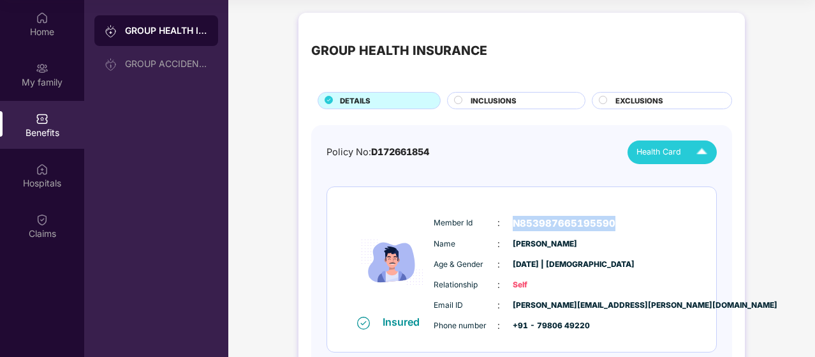
scroll to position [63, 0]
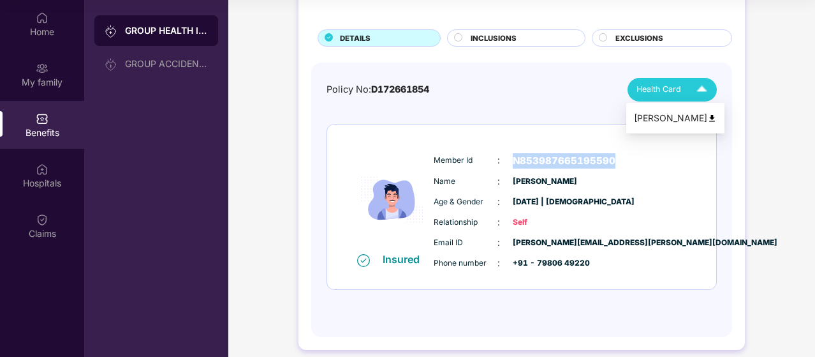
click at [661, 87] on span "Health Card" at bounding box center [659, 89] width 45 height 13
click at [685, 109] on li "[PERSON_NAME]" at bounding box center [676, 118] width 98 height 26
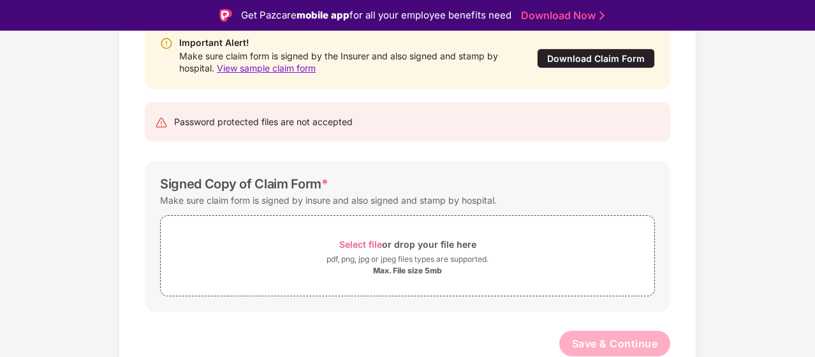
scroll to position [31, 0]
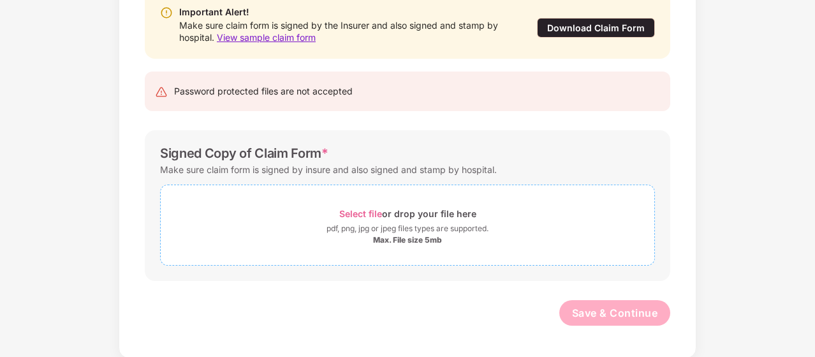
click at [381, 206] on div "Select file or drop your file here" at bounding box center [407, 213] width 137 height 17
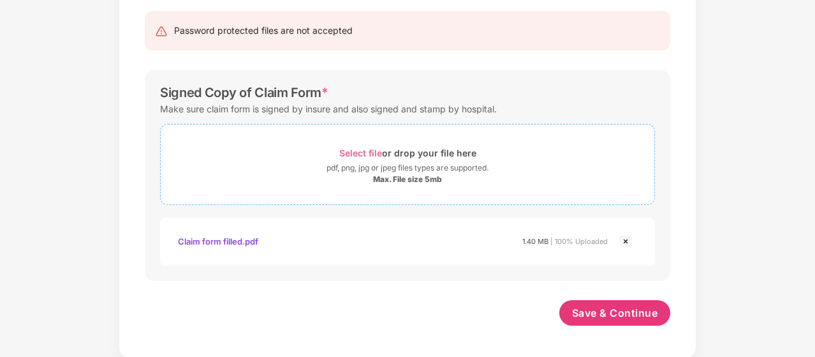
scroll to position [208, 0]
click at [598, 311] on span "Save & Continue" at bounding box center [615, 313] width 86 height 14
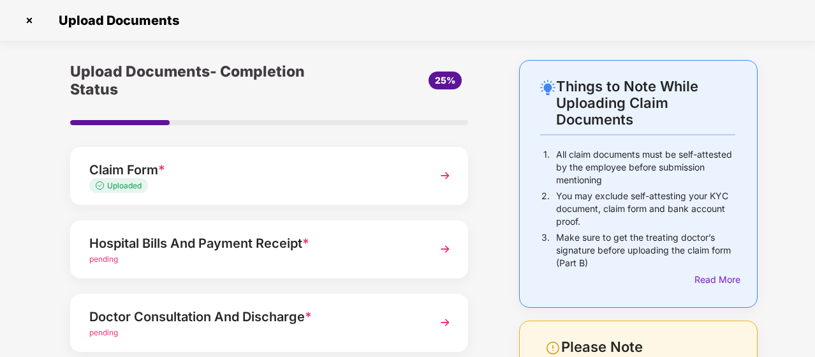
click at [232, 253] on div "pending" at bounding box center [254, 259] width 330 height 12
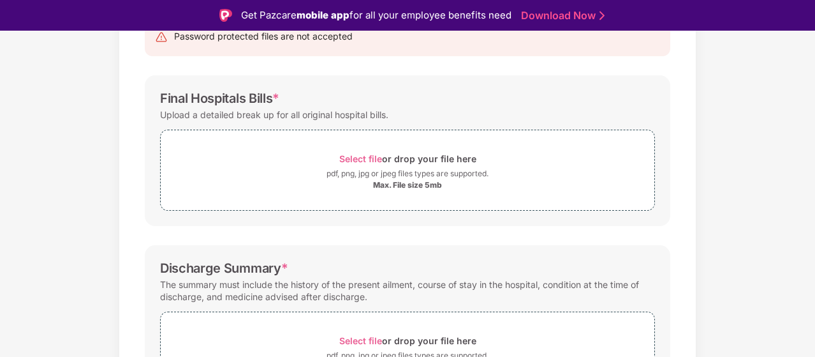
scroll to position [151, 0]
click at [361, 154] on span "Select file" at bounding box center [360, 159] width 43 height 11
click at [648, 216] on div "Final Hospitals Bills * Upload a detailed break up for all original hospital bi…" at bounding box center [408, 151] width 526 height 151
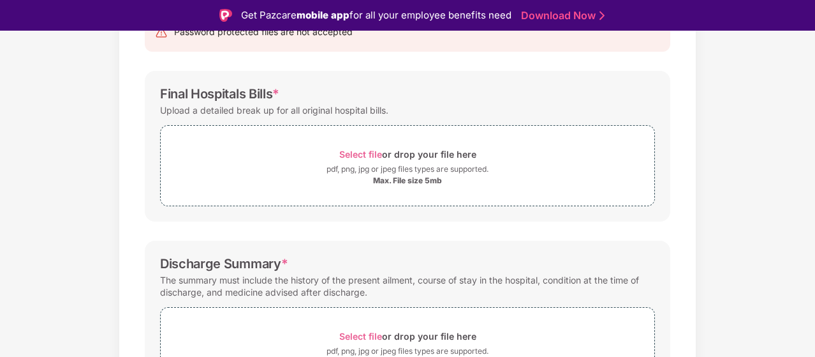
scroll to position [184, 0]
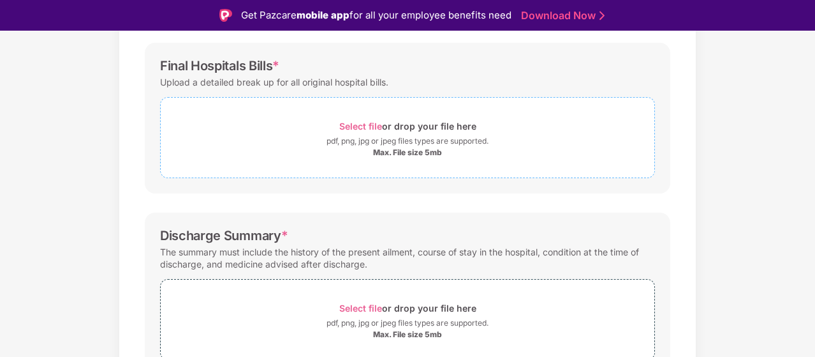
click at [398, 132] on div "Select file or drop your file here" at bounding box center [407, 125] width 137 height 17
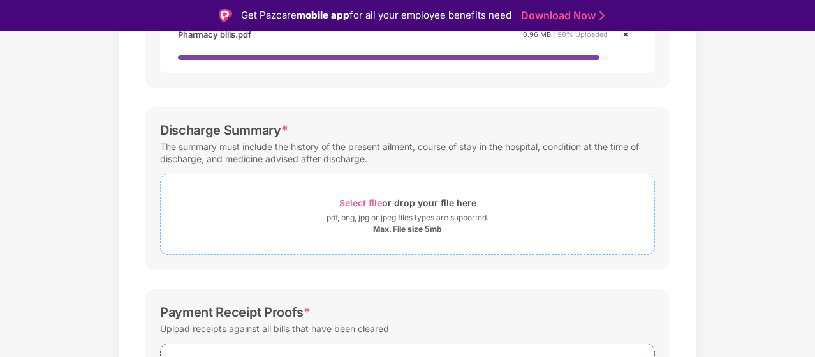
click at [398, 224] on div "Max. File size 5mb" at bounding box center [407, 229] width 69 height 10
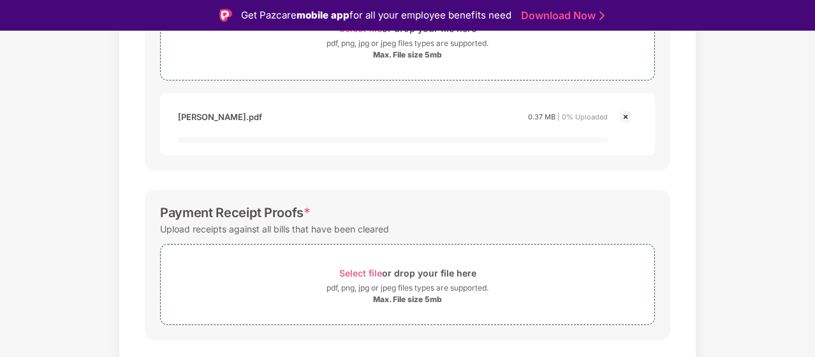
scroll to position [673, 0]
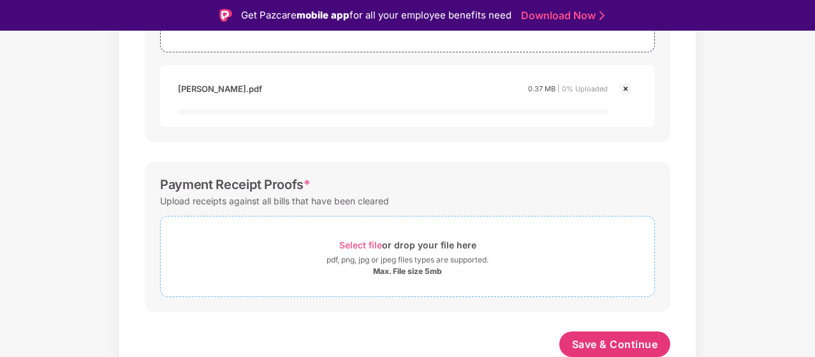
click at [399, 260] on div "pdf, png, jpg or jpeg files types are supported." at bounding box center [408, 259] width 162 height 13
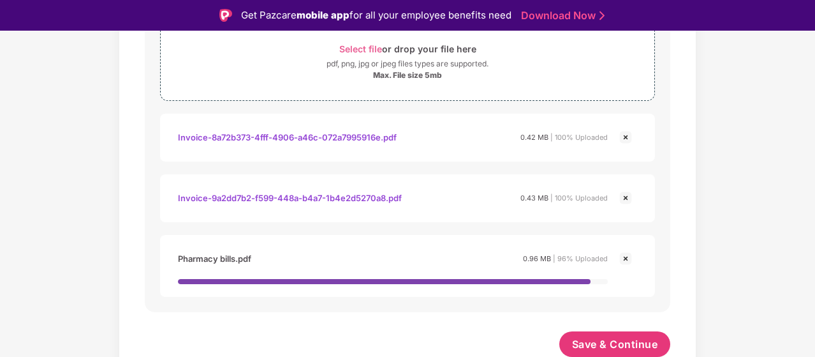
scroll to position [855, 0]
click at [637, 337] on span "Save & Continue" at bounding box center [615, 344] width 86 height 14
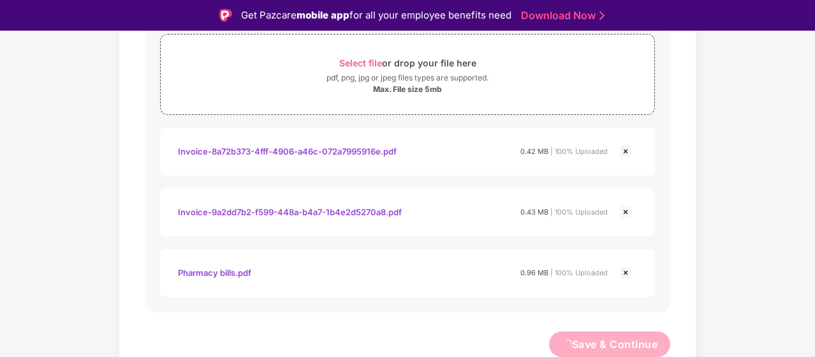
scroll to position [841, 0]
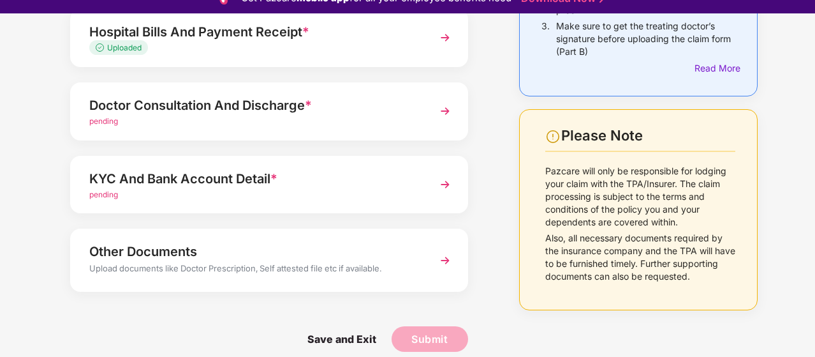
scroll to position [13, 0]
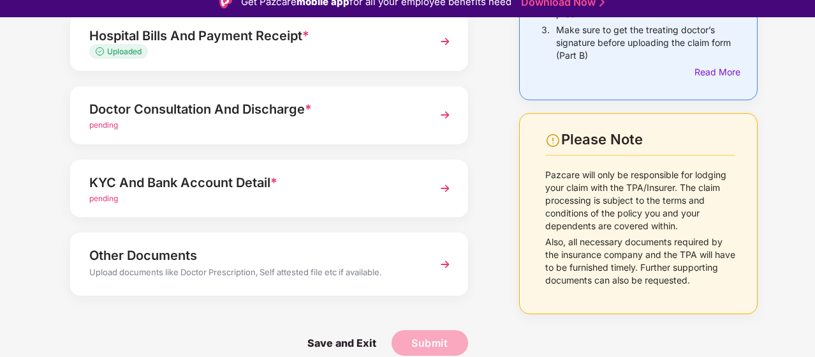
click at [407, 128] on div "pending" at bounding box center [254, 125] width 330 height 12
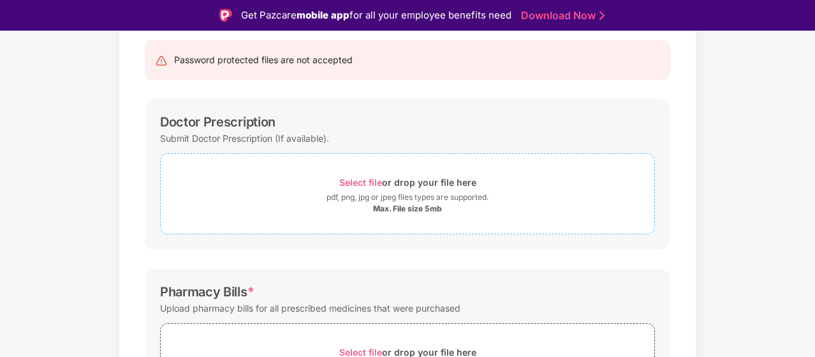
scroll to position [123, 0]
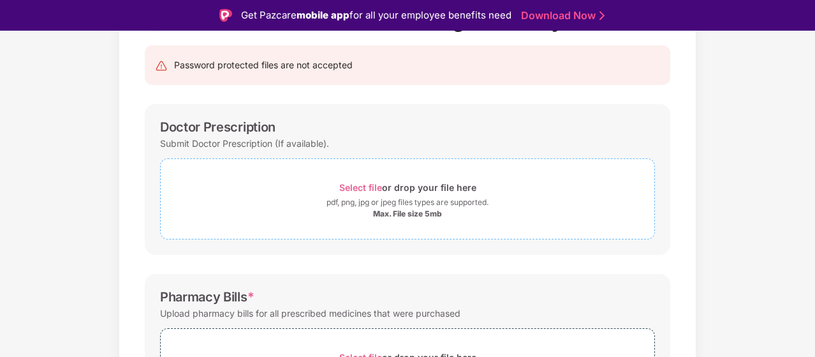
click at [399, 189] on div "Select file or drop your file here" at bounding box center [407, 187] width 137 height 17
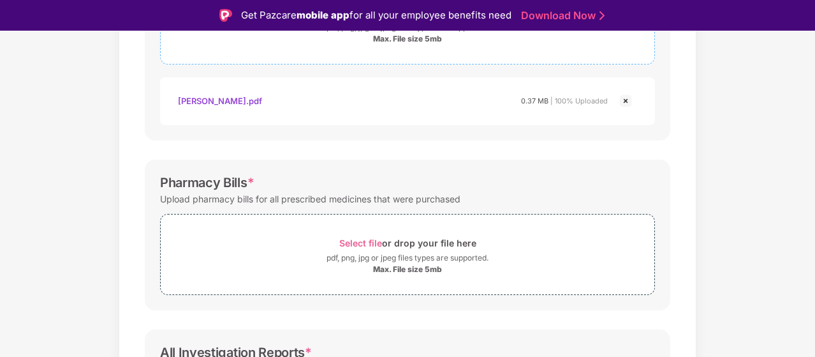
scroll to position [299, 0]
click at [437, 263] on div "Max. File size 5mb" at bounding box center [407, 268] width 69 height 10
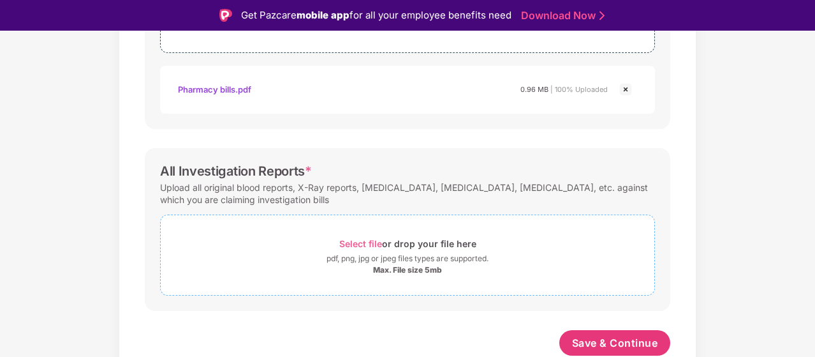
scroll to position [538, 0]
click at [350, 248] on div "Select file or drop your file here" at bounding box center [407, 244] width 137 height 17
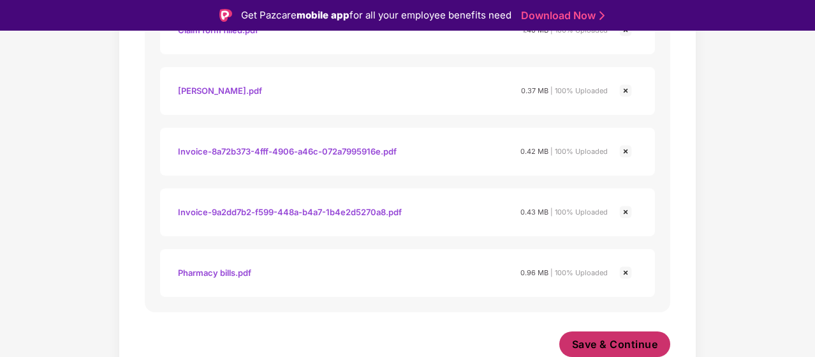
scroll to position [841, 0]
click at [647, 346] on span "Save & Continue" at bounding box center [615, 344] width 86 height 14
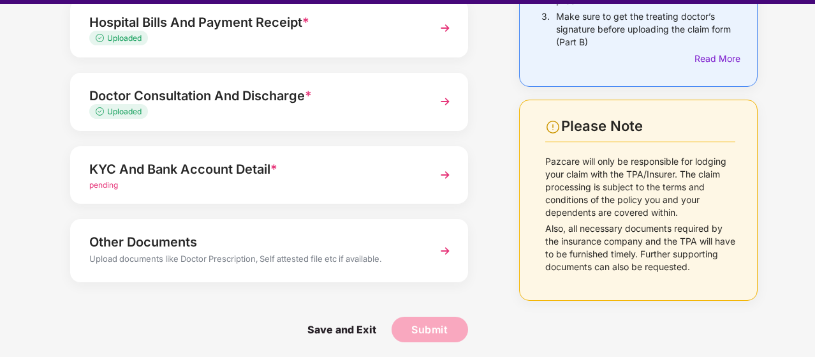
scroll to position [31, 0]
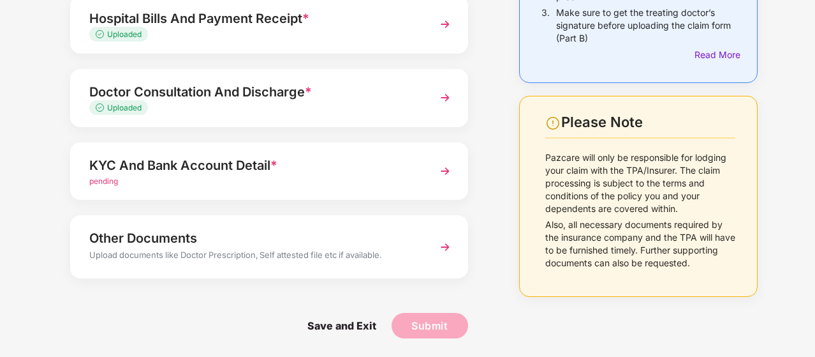
click at [378, 167] on div "KYC And Bank Account Detail *" at bounding box center [254, 165] width 330 height 20
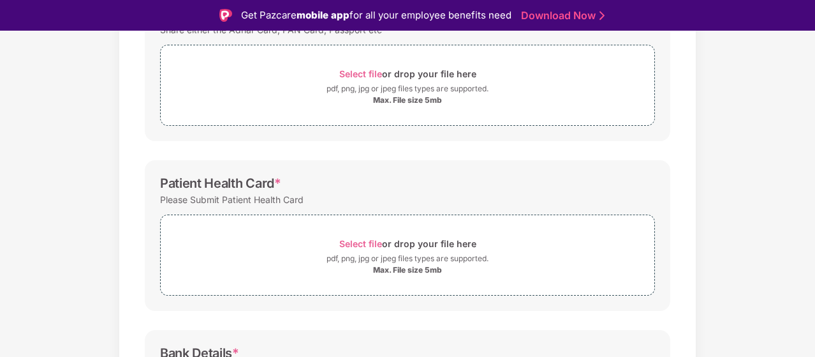
scroll to position [237, 0]
click at [417, 275] on span "Select file or drop your file here pdf, png, jpg or jpeg files types are suppor…" at bounding box center [408, 253] width 494 height 61
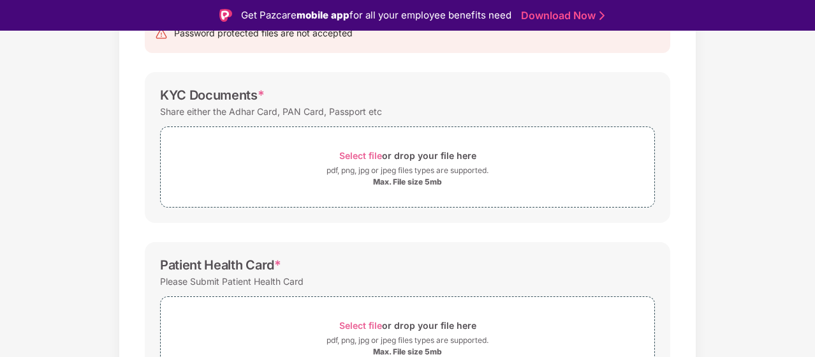
scroll to position [157, 0]
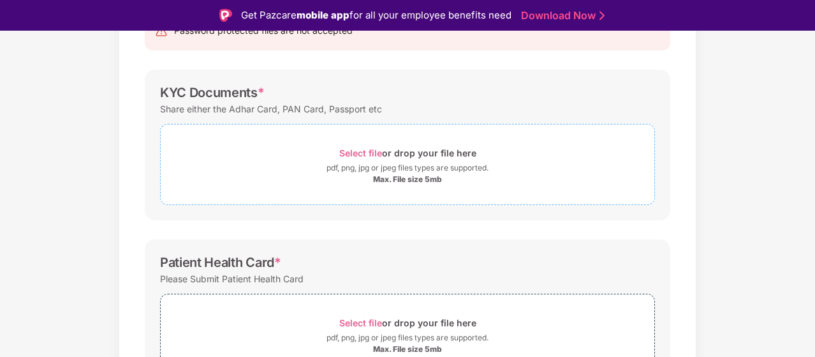
click at [370, 175] on div "Max. File size 5mb" at bounding box center [408, 179] width 494 height 10
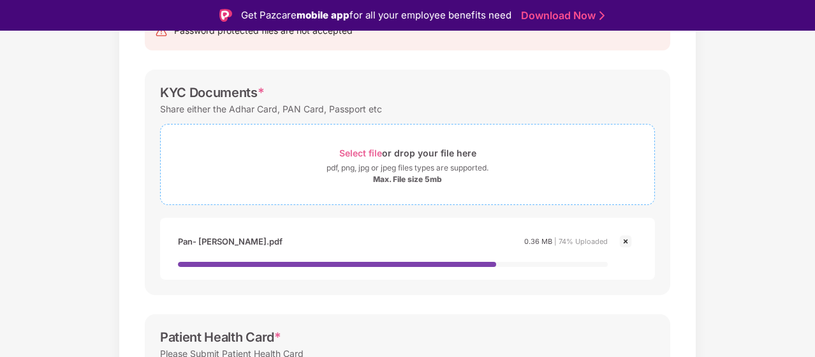
click at [373, 155] on span "Select file" at bounding box center [360, 152] width 43 height 11
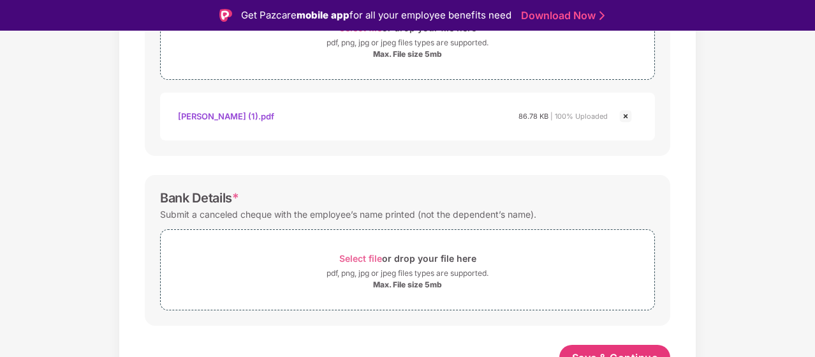
scroll to position [574, 0]
click at [376, 261] on div "Select file or drop your file here" at bounding box center [407, 256] width 137 height 17
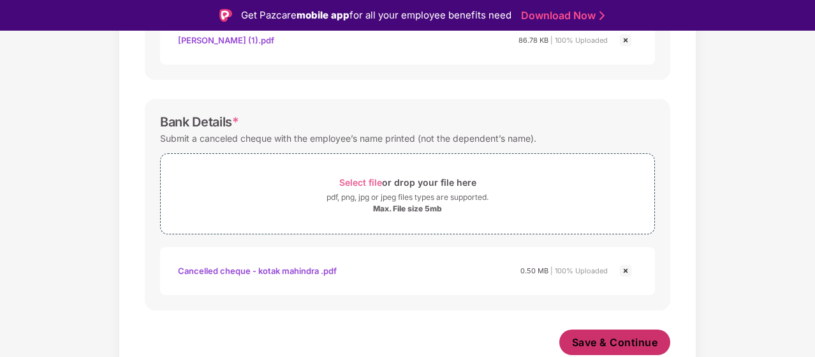
scroll to position [647, 0]
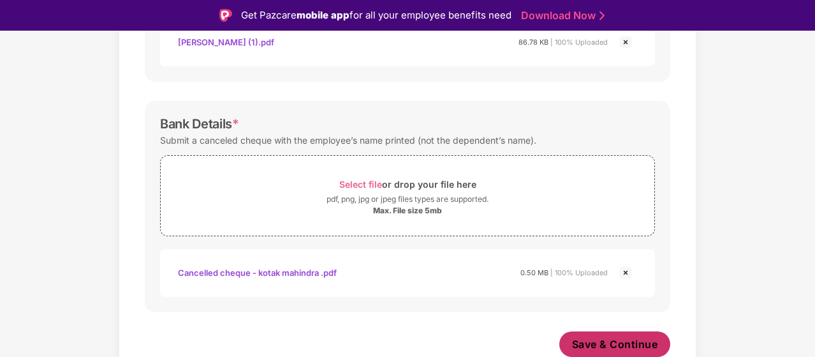
click at [614, 343] on span "Save & Continue" at bounding box center [615, 344] width 86 height 14
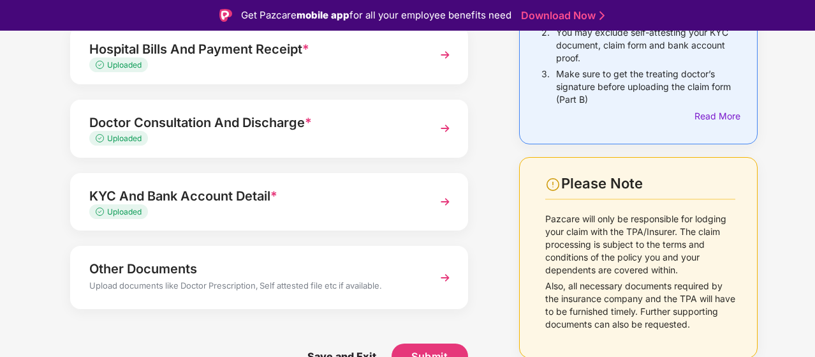
scroll to position [31, 0]
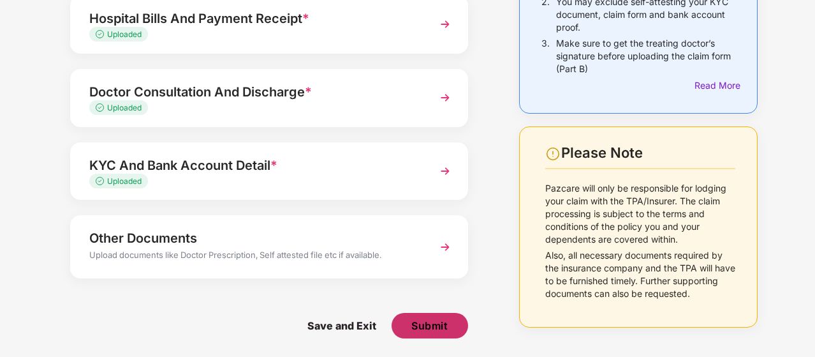
click at [446, 324] on span "Submit" at bounding box center [430, 325] width 36 height 14
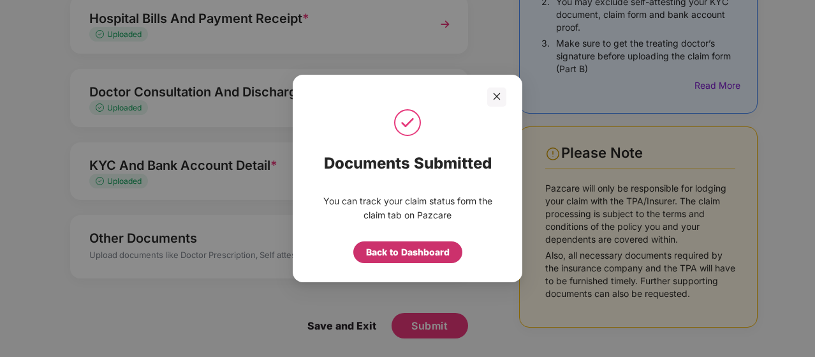
click at [406, 250] on div "Back to Dashboard" at bounding box center [408, 252] width 84 height 14
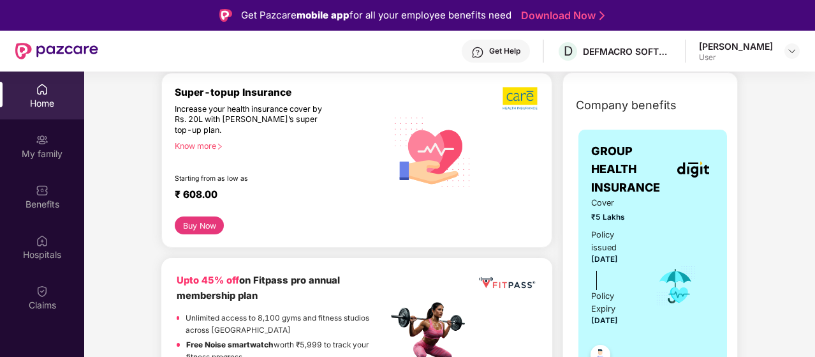
scroll to position [166, 0]
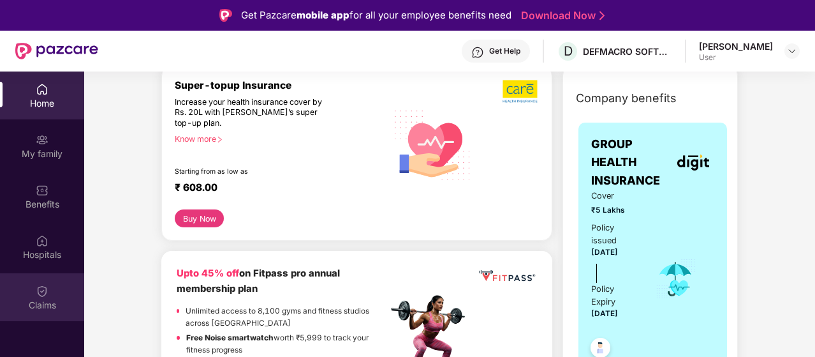
drag, startPoint x: 437, startPoint y: 218, endPoint x: 47, endPoint y: 296, distance: 397.7
click at [47, 296] on img at bounding box center [42, 291] width 13 height 13
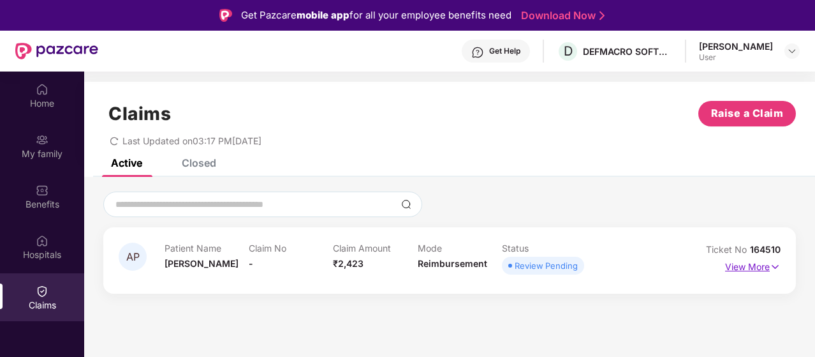
click at [774, 266] on img at bounding box center [775, 267] width 11 height 14
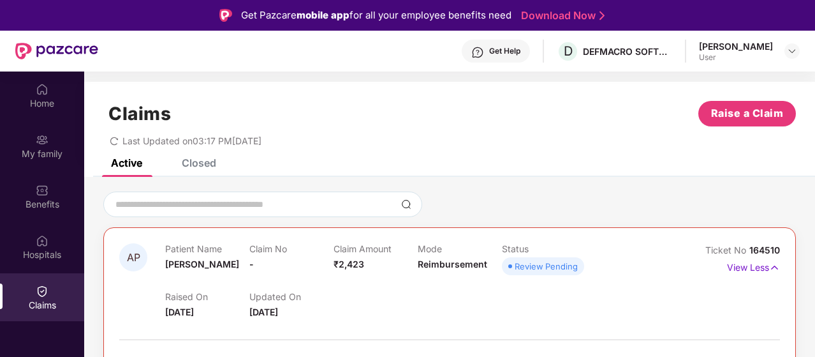
scroll to position [1, 0]
